Goal: Information Seeking & Learning: Find specific page/section

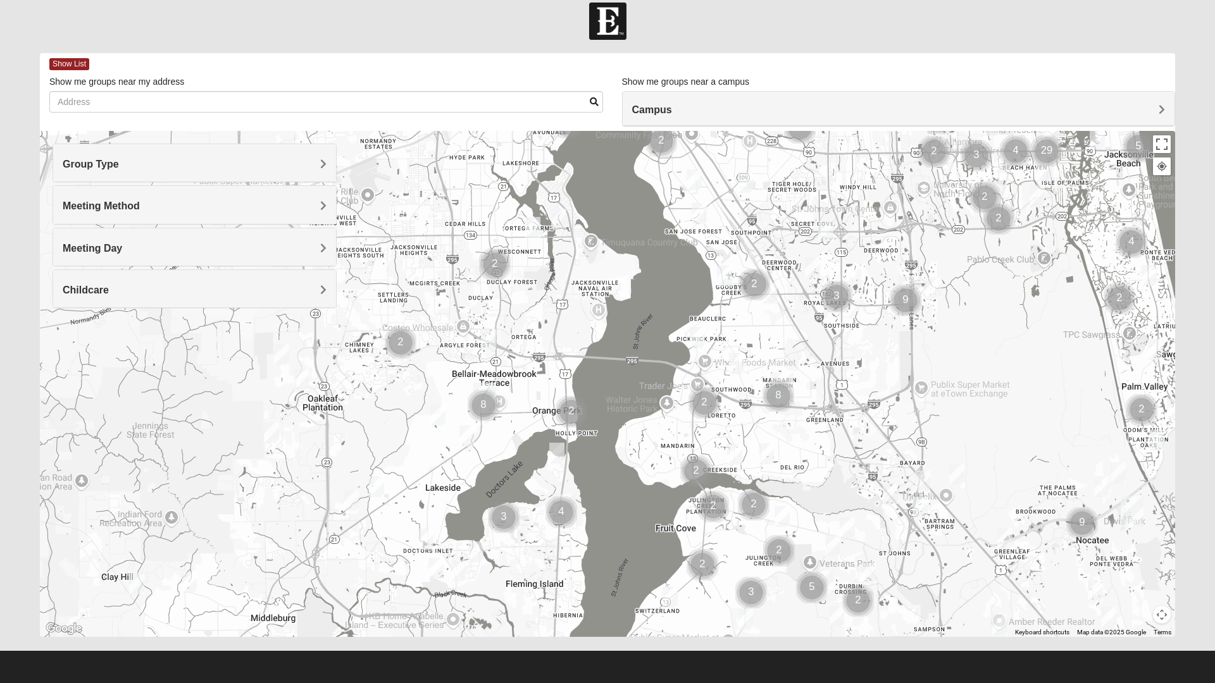
scroll to position [13, 0]
click at [130, 100] on input "Show me groups near my address" at bounding box center [326, 102] width 554 height 22
type input "@"
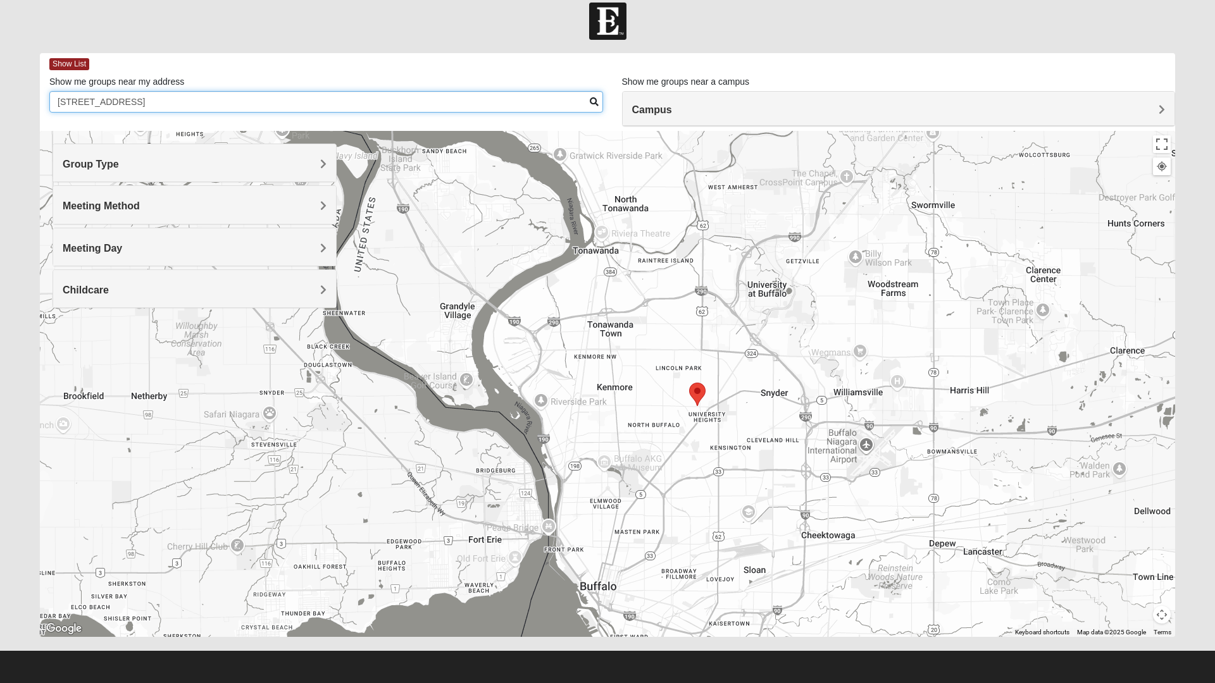
click at [204, 104] on input "[STREET_ADDRESS]" at bounding box center [326, 102] width 554 height 22
type input "203"
type input "Nocatee. acs"
click at [767, 431] on div at bounding box center [607, 384] width 1135 height 506
click at [82, 159] on span "Group Type" at bounding box center [91, 164] width 56 height 11
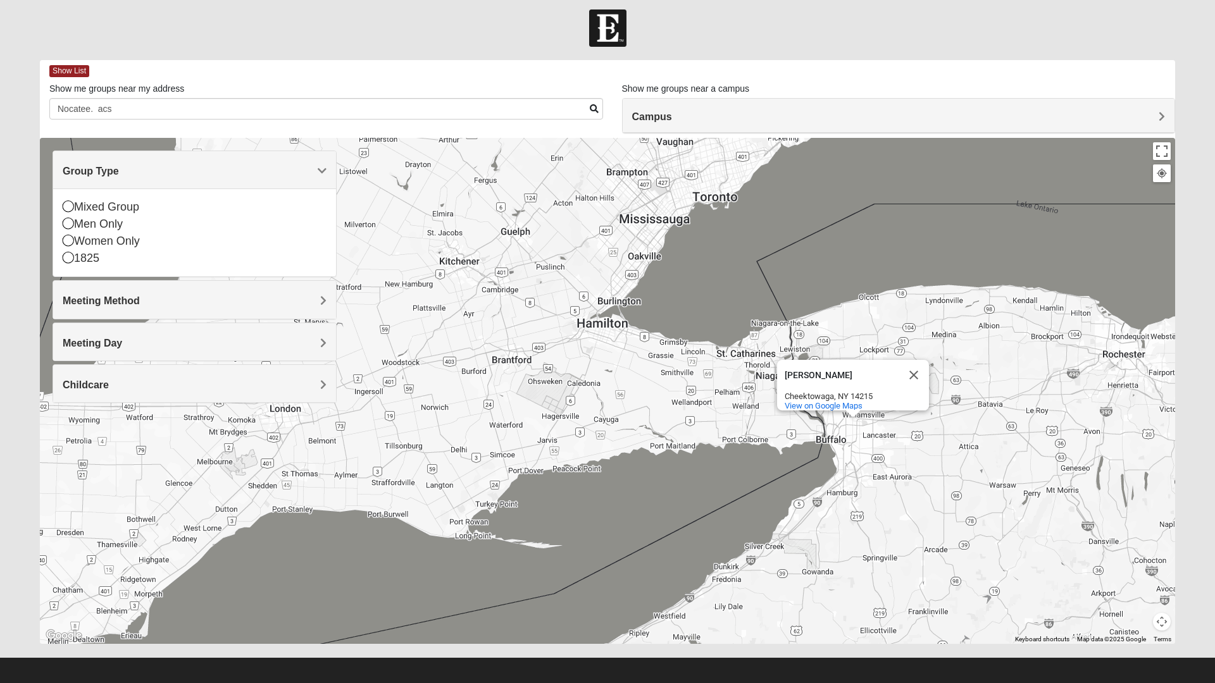
scroll to position [5, 0]
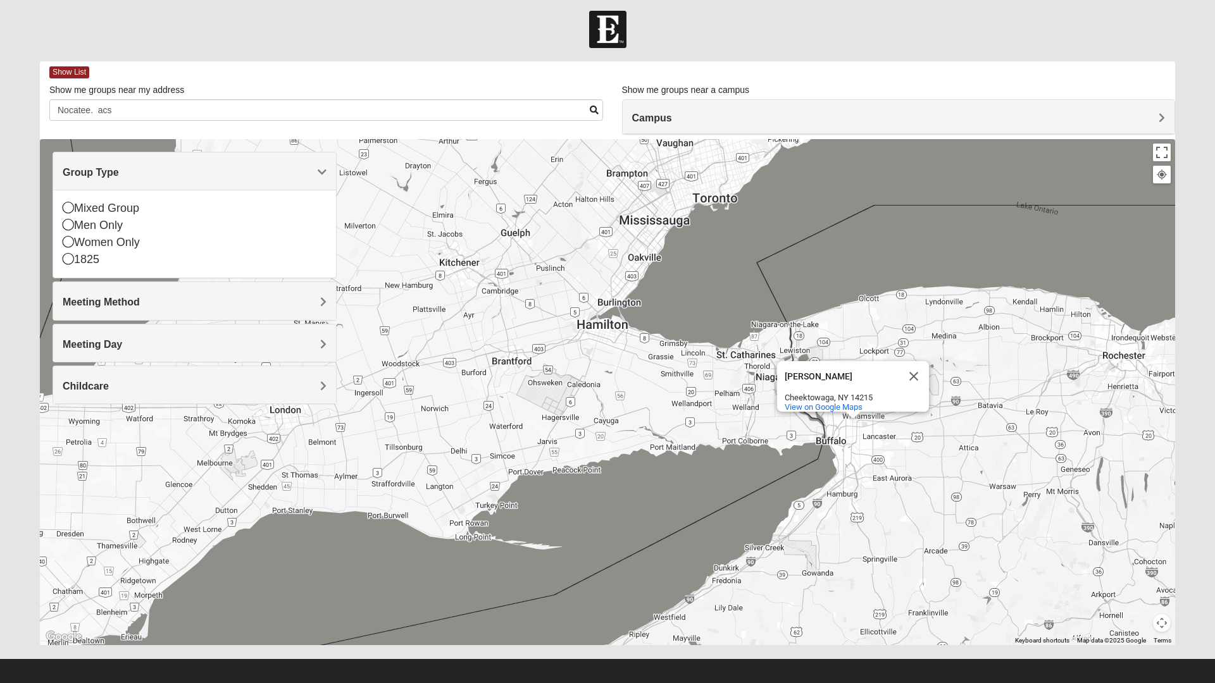
click at [917, 368] on button "Close" at bounding box center [913, 376] width 30 height 30
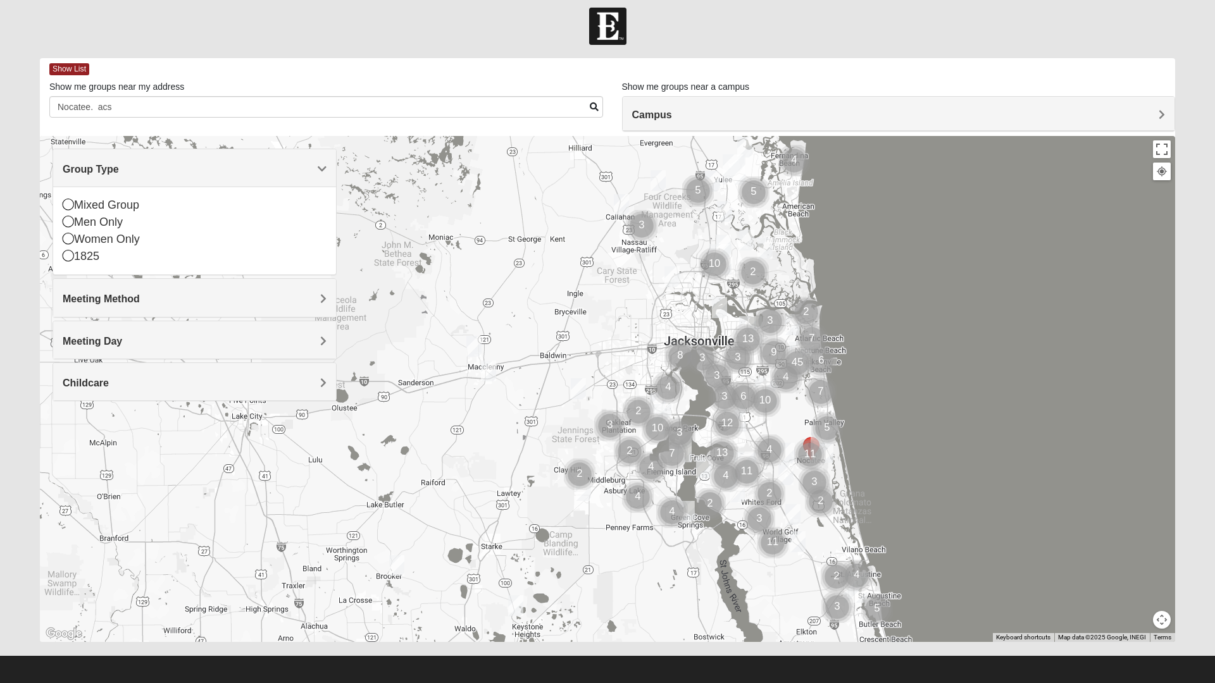
click at [814, 481] on img "Cluster of 3 groups" at bounding box center [814, 483] width 42 height 42
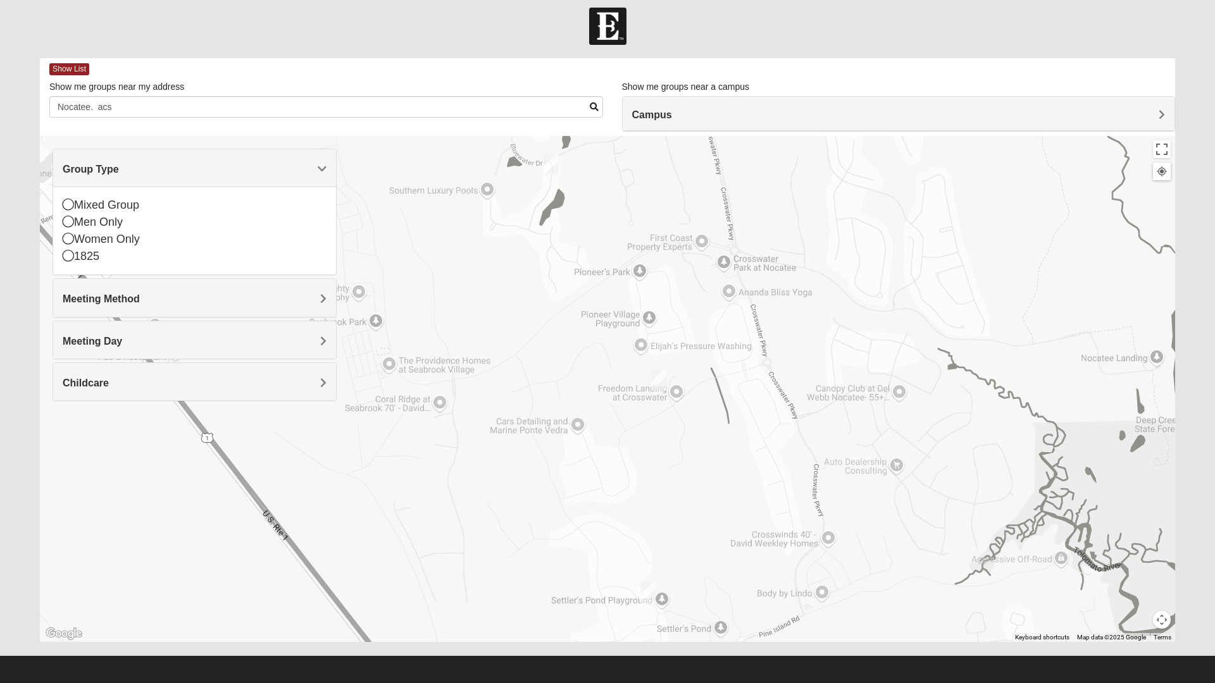
scroll to position [0, 0]
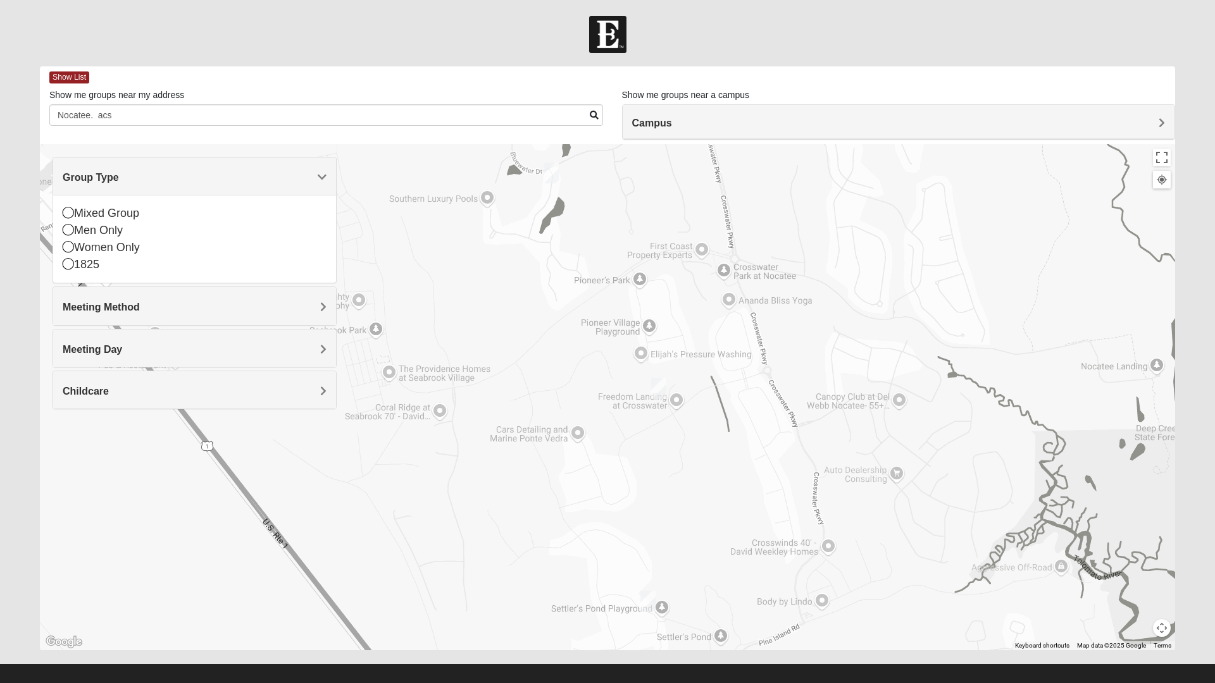
click at [912, 288] on div "To navigate, press the arrow keys." at bounding box center [607, 397] width 1135 height 506
click at [733, 271] on div "To navigate, press the arrow keys." at bounding box center [607, 397] width 1135 height 506
click at [723, 282] on div "To navigate, press the arrow keys." at bounding box center [607, 397] width 1135 height 506
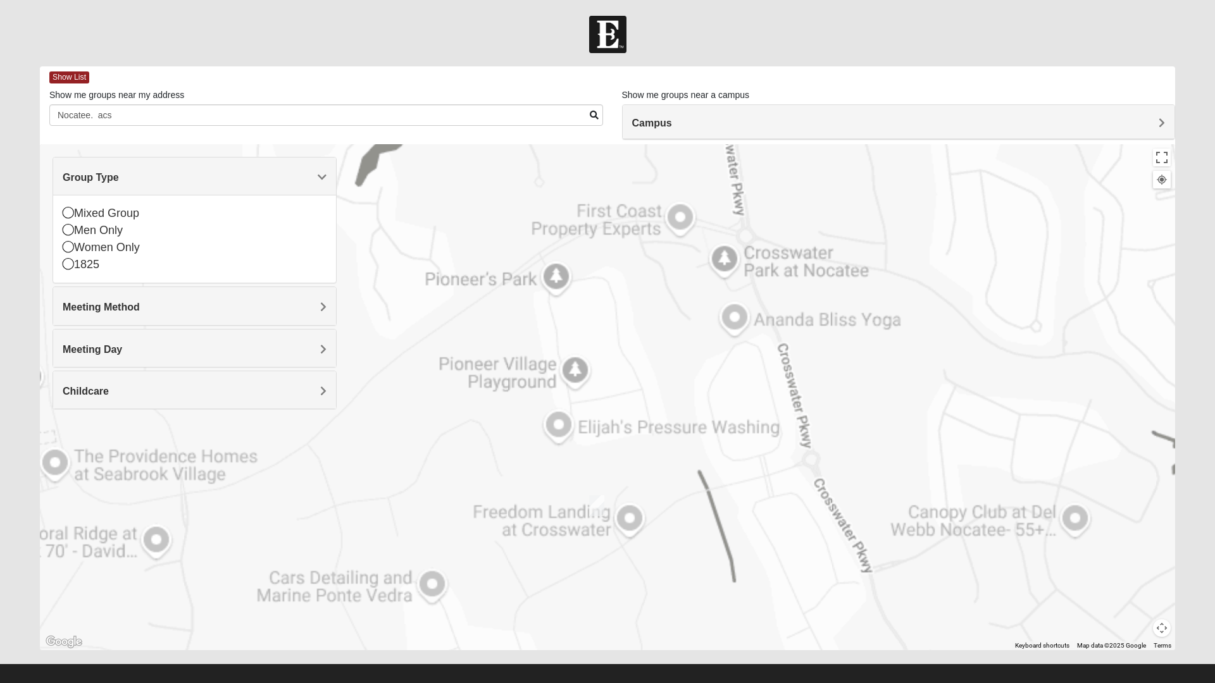
click at [730, 267] on div "To navigate, press the arrow keys." at bounding box center [607, 397] width 1135 height 506
click at [715, 266] on div "To navigate, press the arrow keys." at bounding box center [607, 397] width 1135 height 506
click at [736, 270] on div "To navigate, press the arrow keys." at bounding box center [607, 397] width 1135 height 506
click at [730, 254] on div "To navigate, press the arrow keys." at bounding box center [607, 397] width 1135 height 506
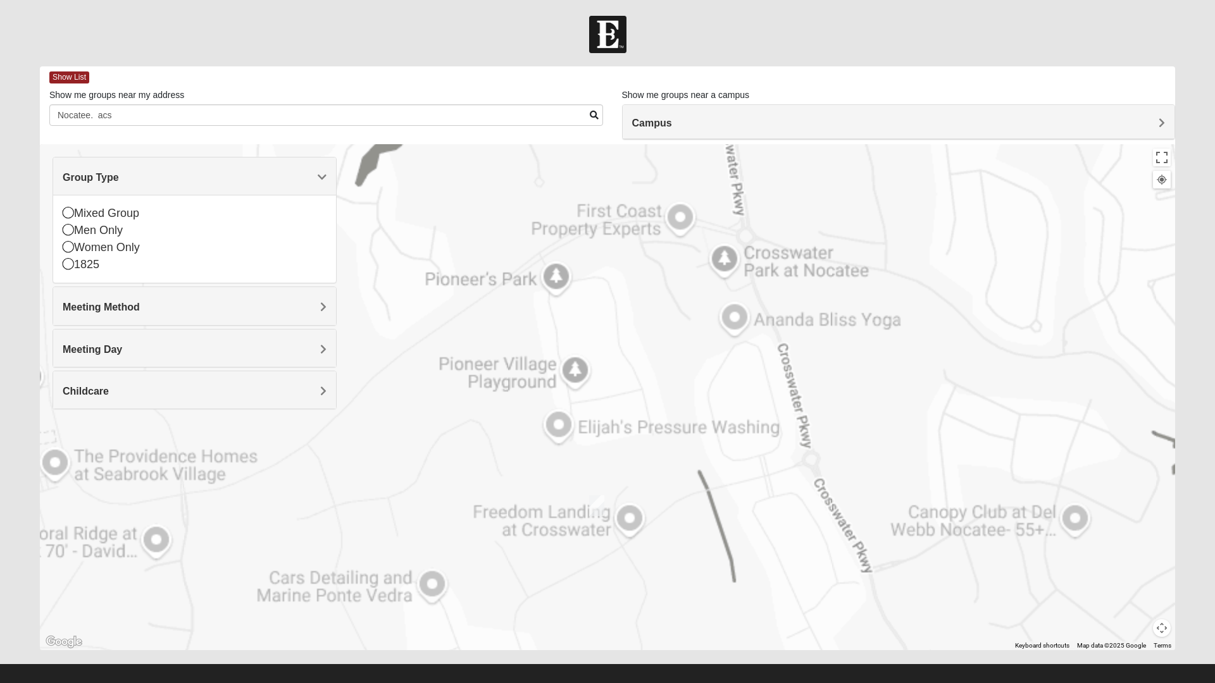
click at [730, 254] on div "To navigate, press the arrow keys." at bounding box center [607, 397] width 1135 height 506
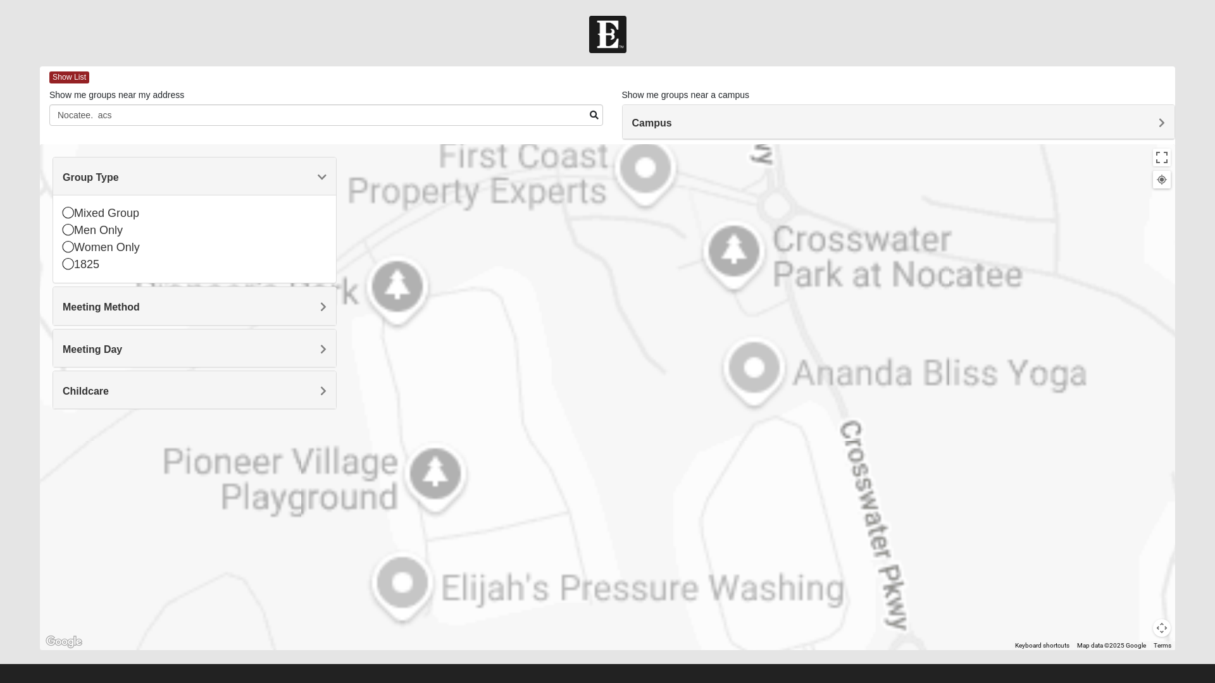
click at [719, 242] on div "To navigate, press the arrow keys." at bounding box center [607, 397] width 1135 height 506
click at [743, 251] on div "To navigate, press the arrow keys." at bounding box center [607, 397] width 1135 height 506
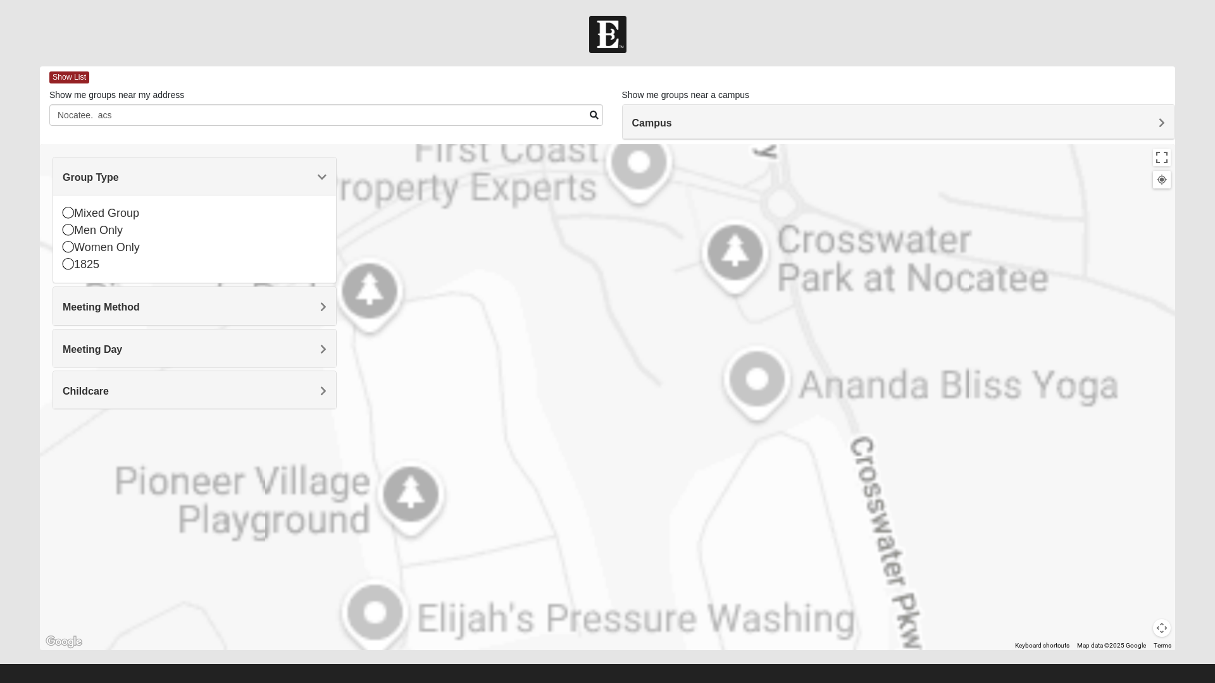
click at [752, 238] on div "To navigate, press the arrow keys." at bounding box center [607, 397] width 1135 height 506
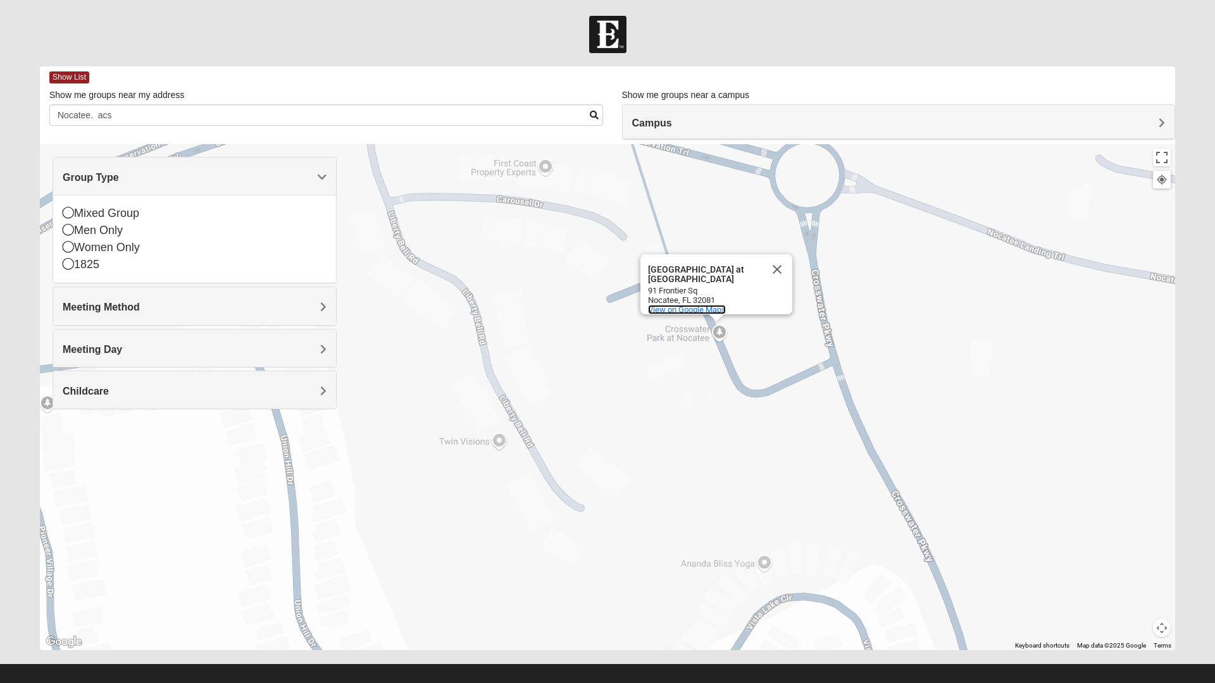
click at [723, 305] on span "View on Google Maps" at bounding box center [687, 309] width 78 height 9
